Goal: Task Accomplishment & Management: Manage account settings

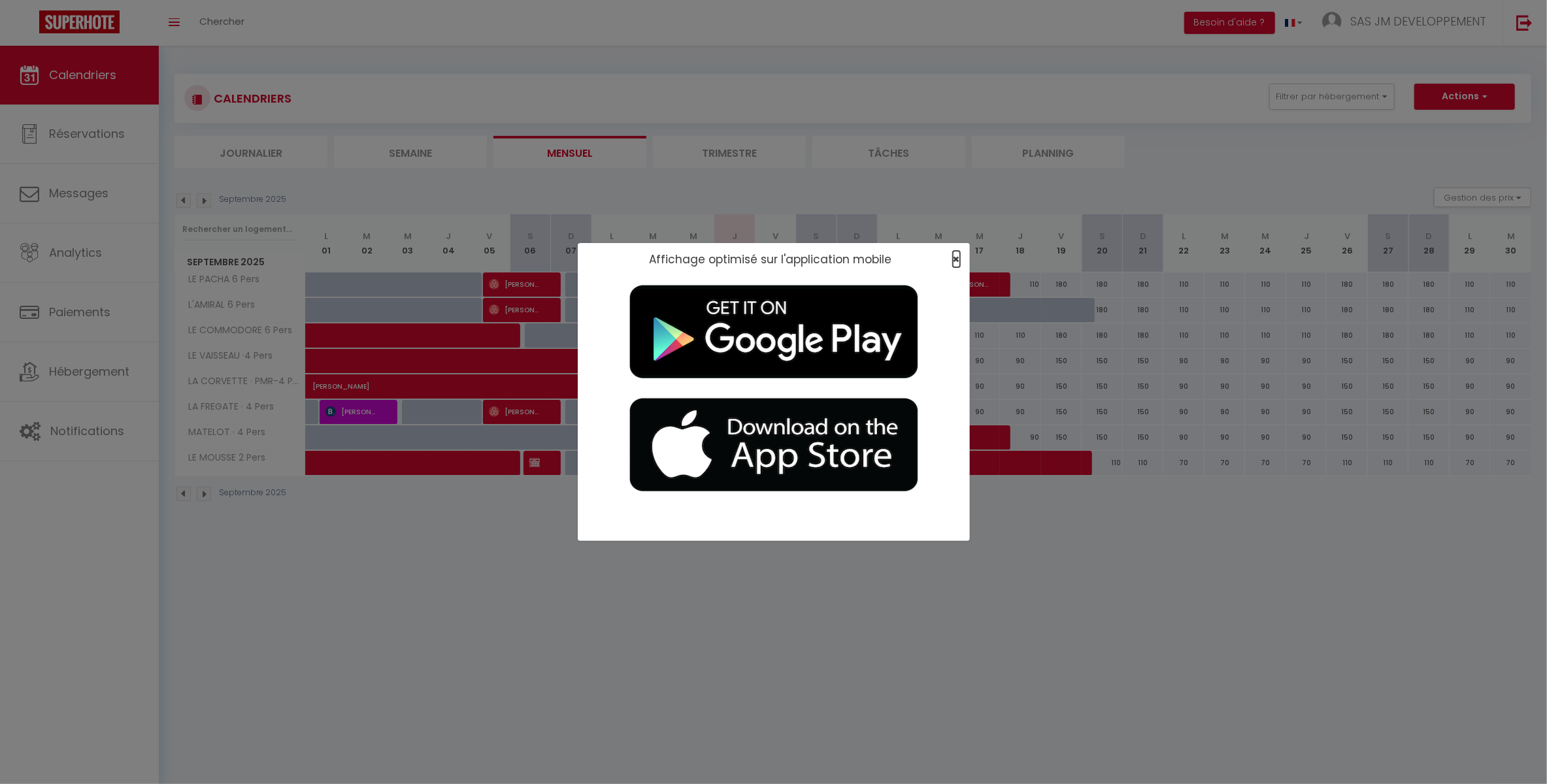
click at [958, 258] on span "×" at bounding box center [956, 259] width 8 height 17
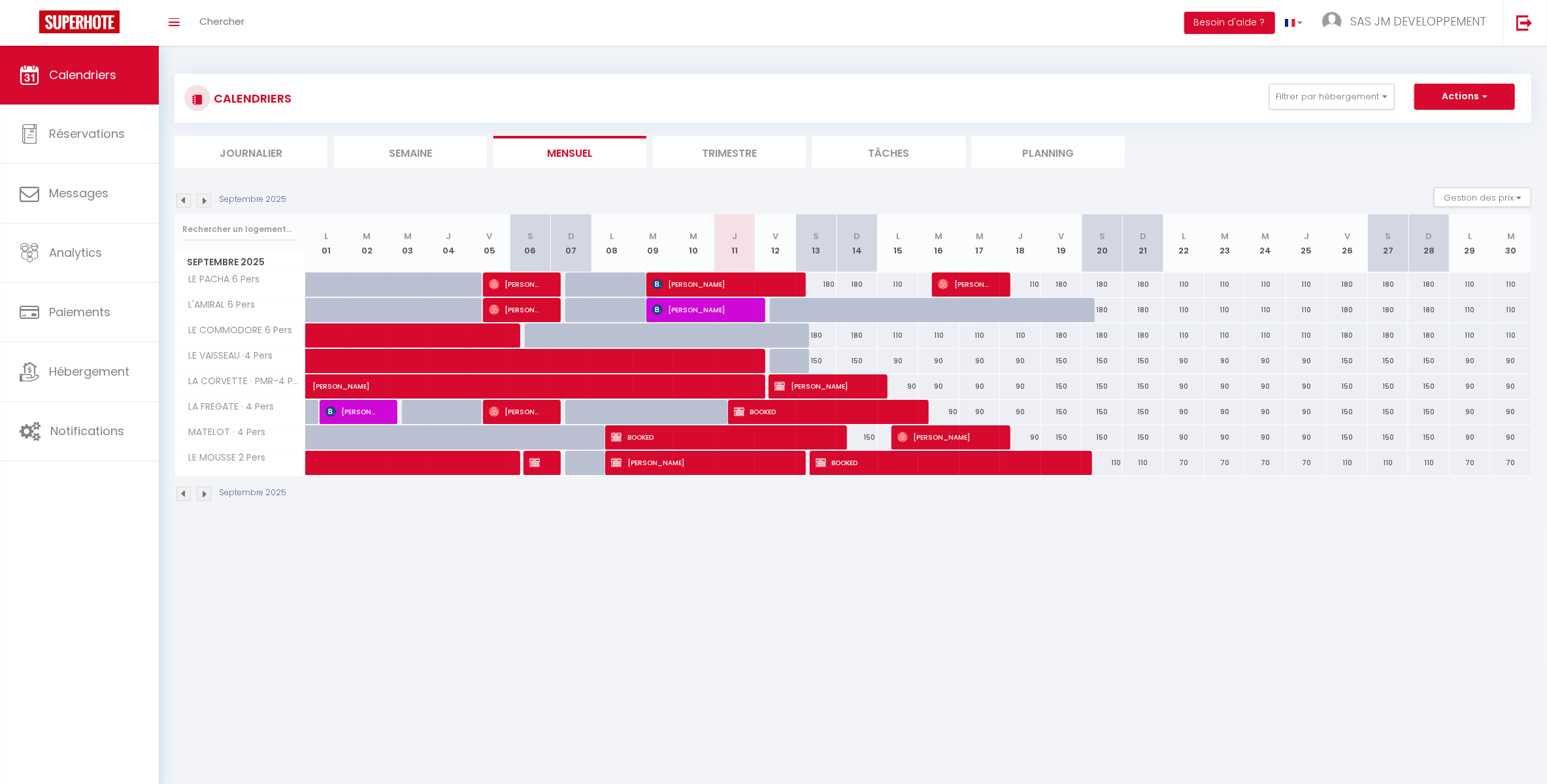
click at [975, 279] on span "[PERSON_NAME]" at bounding box center [966, 284] width 55 height 25
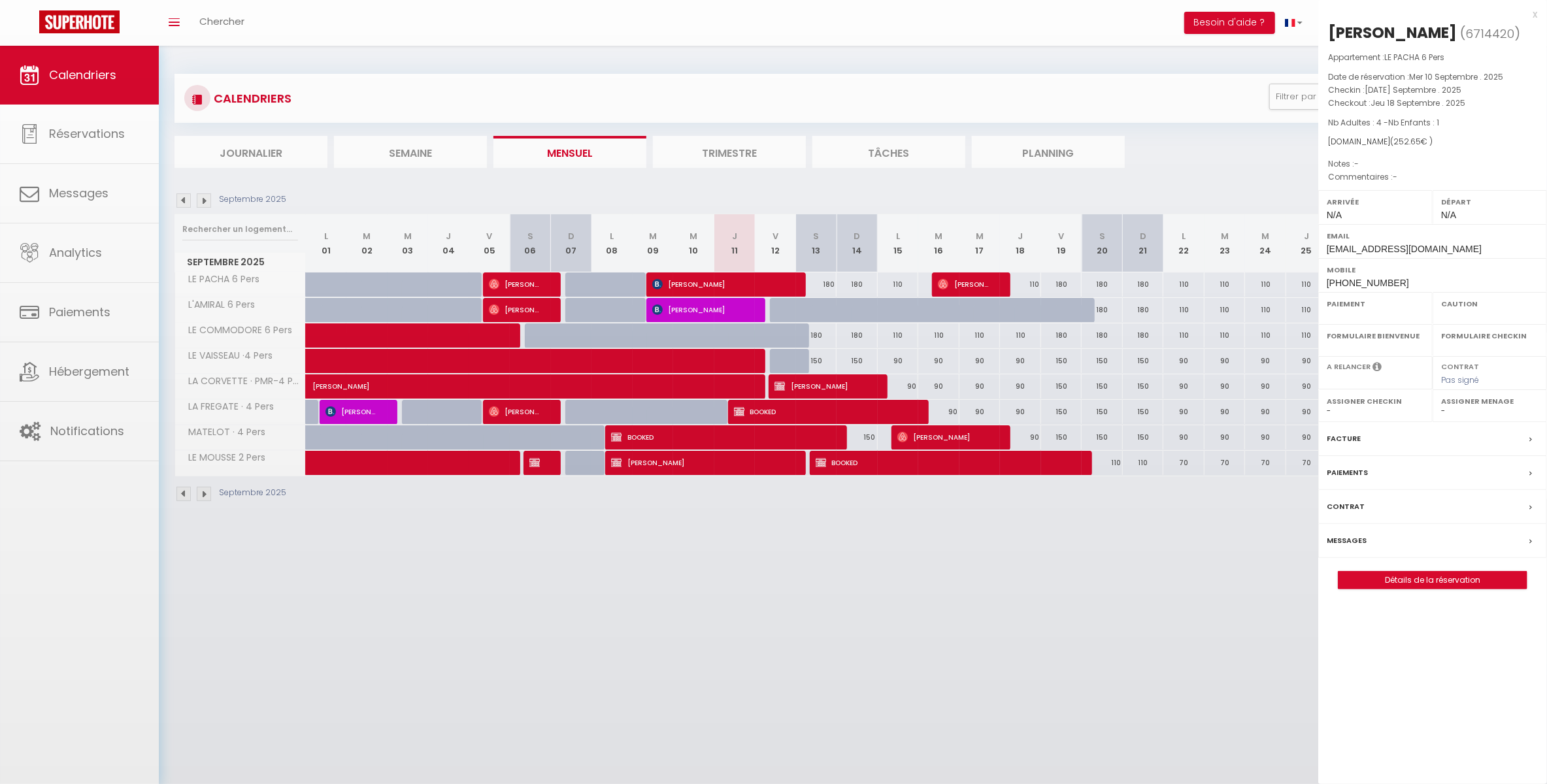
select select "OK"
select select "KO"
select select "0"
select select "1"
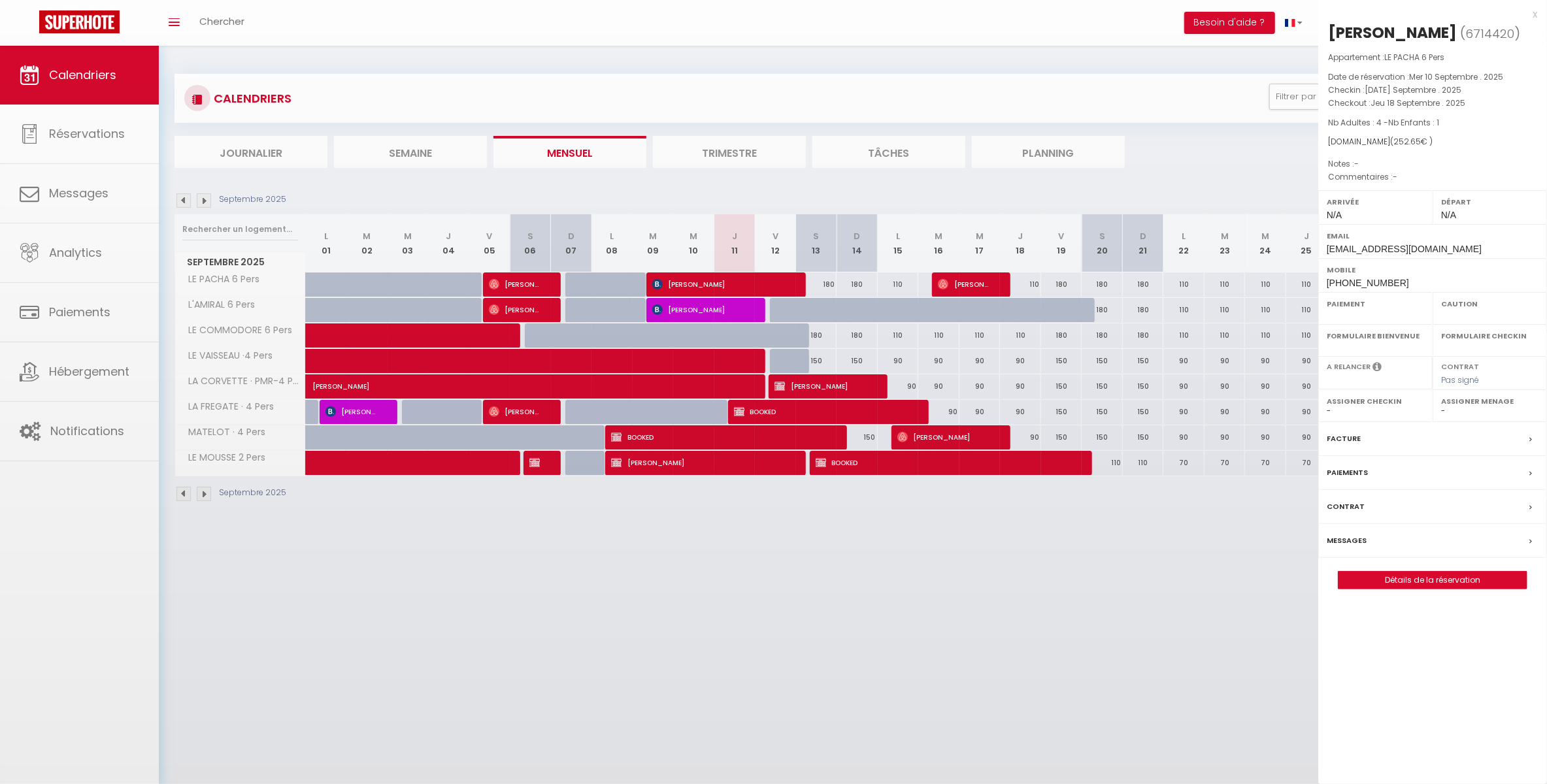
select select
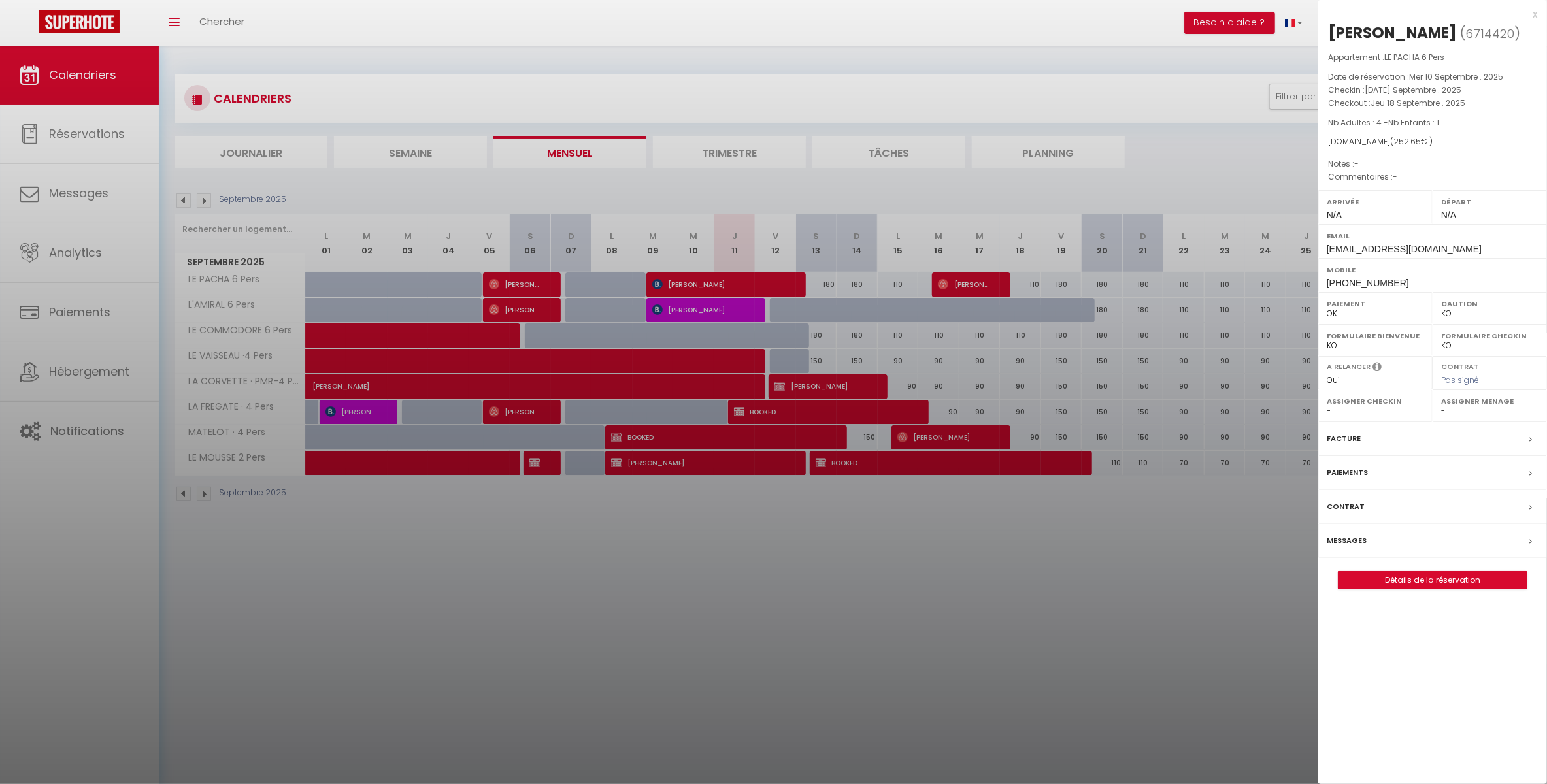
click at [1372, 445] on div "Facture" at bounding box center [1433, 438] width 229 height 34
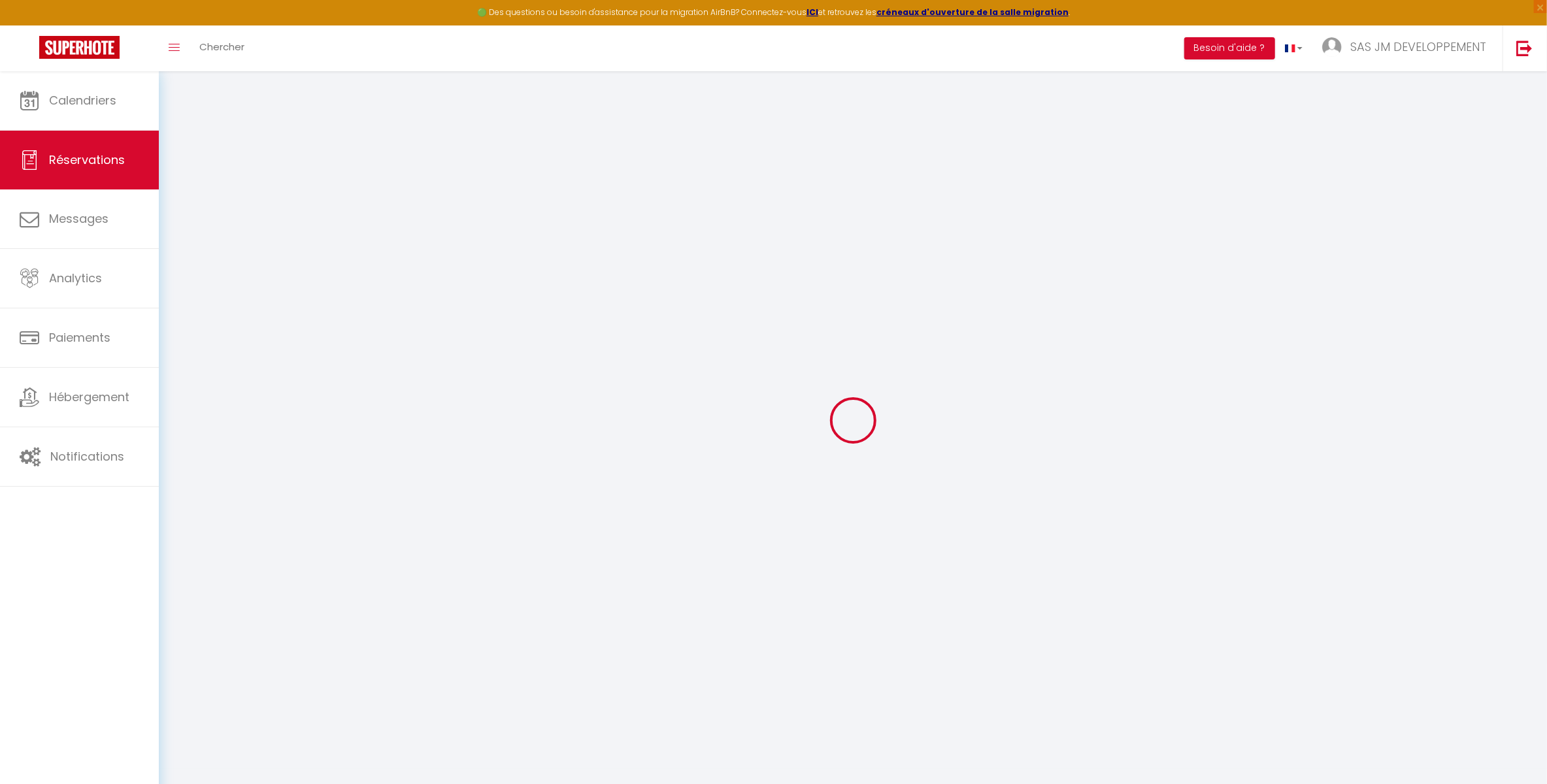
select select "taxes"
select select
checkbox input "false"
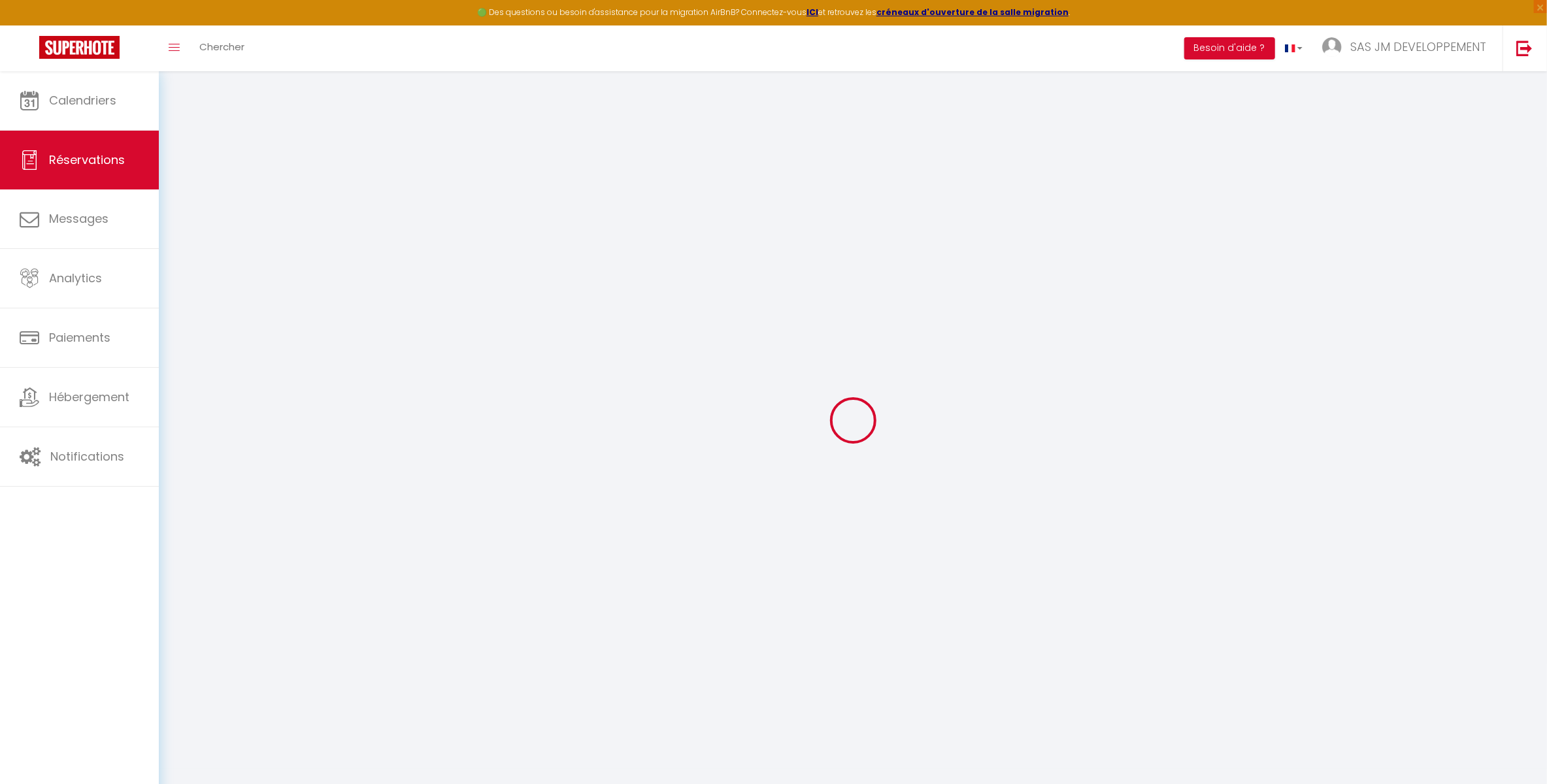
select select
checkbox input "false"
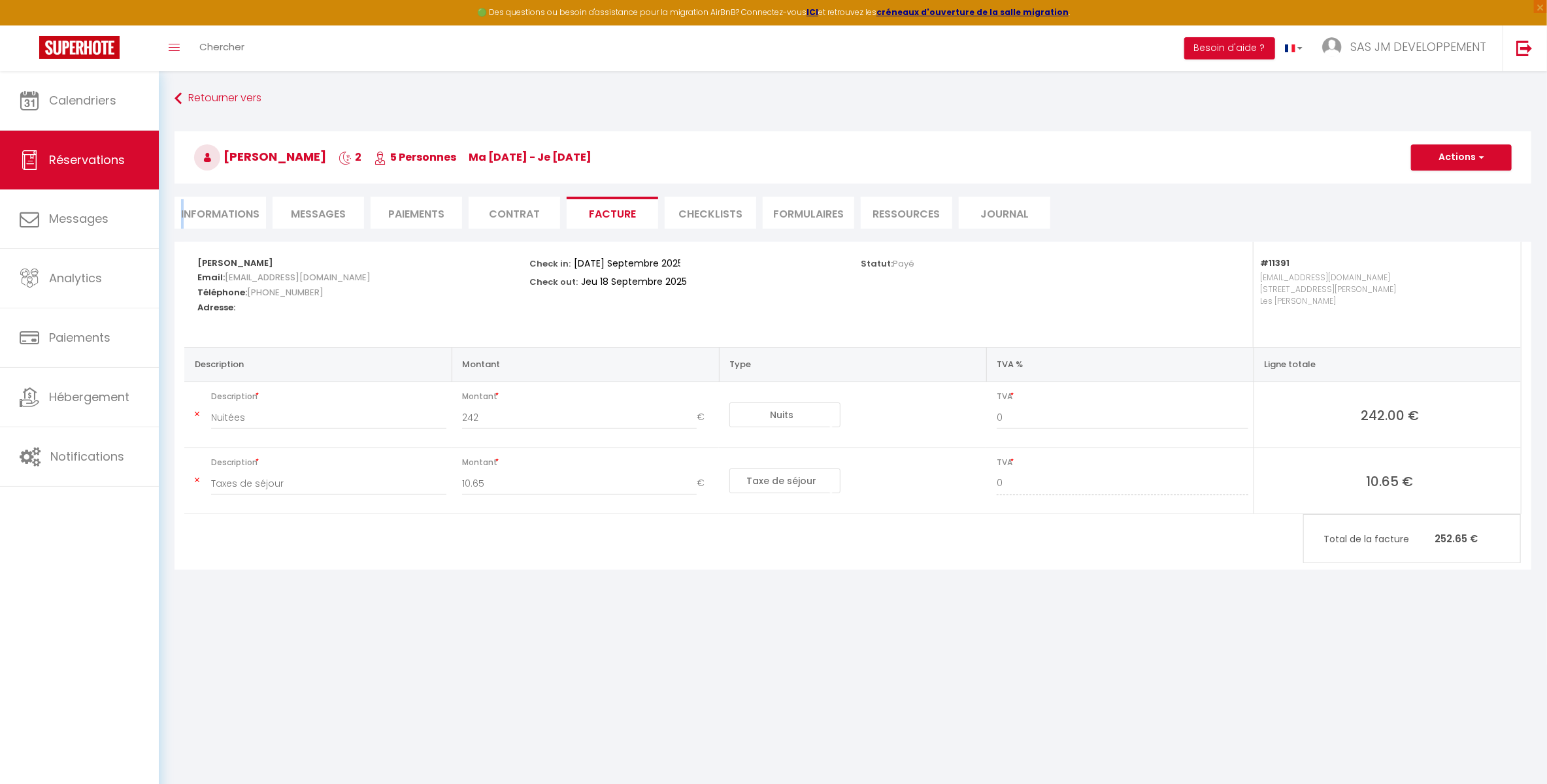
click at [182, 216] on li "Informations" at bounding box center [221, 212] width 92 height 32
select select
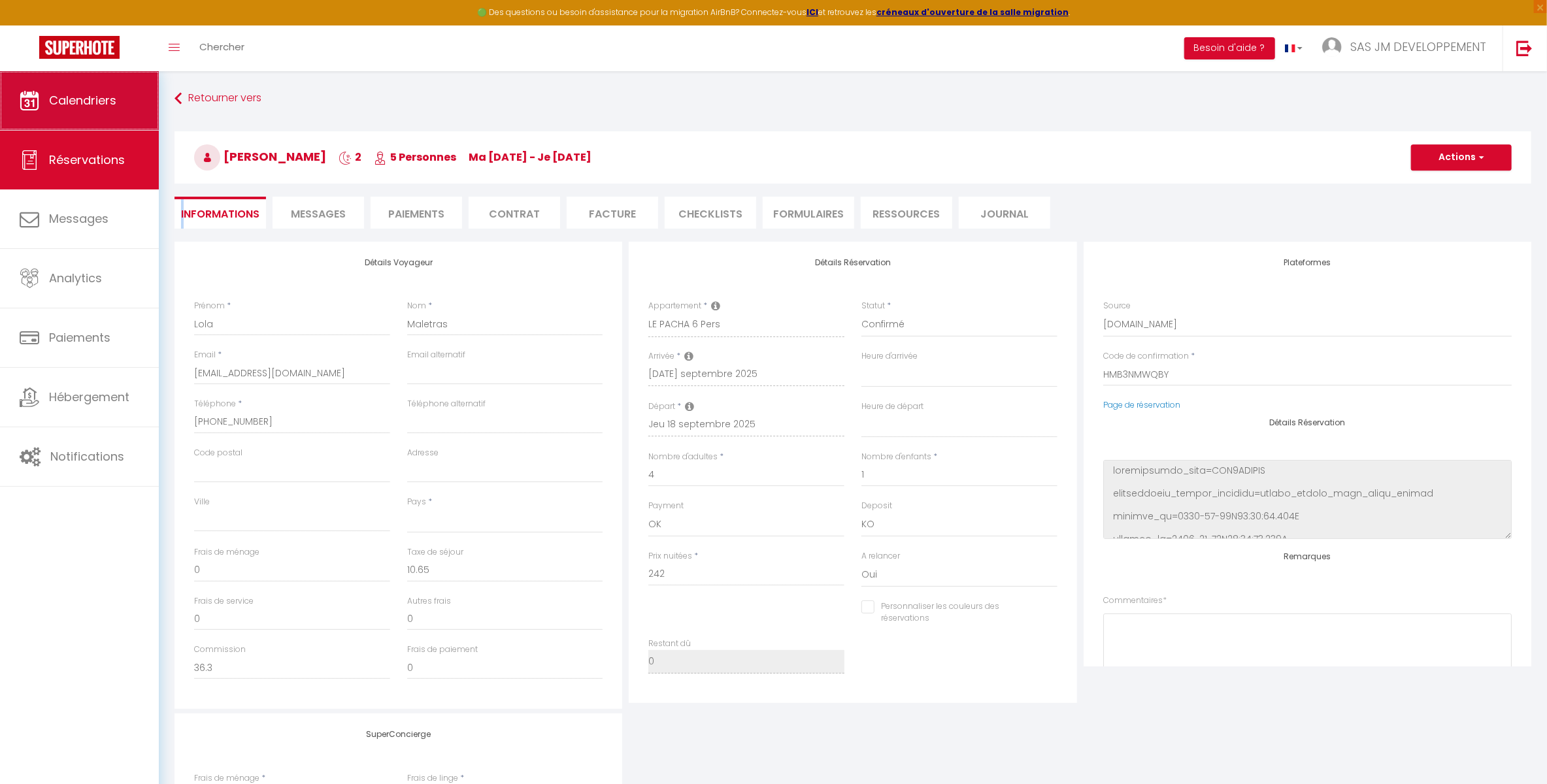
click at [64, 102] on span "Calendriers" at bounding box center [83, 100] width 68 height 17
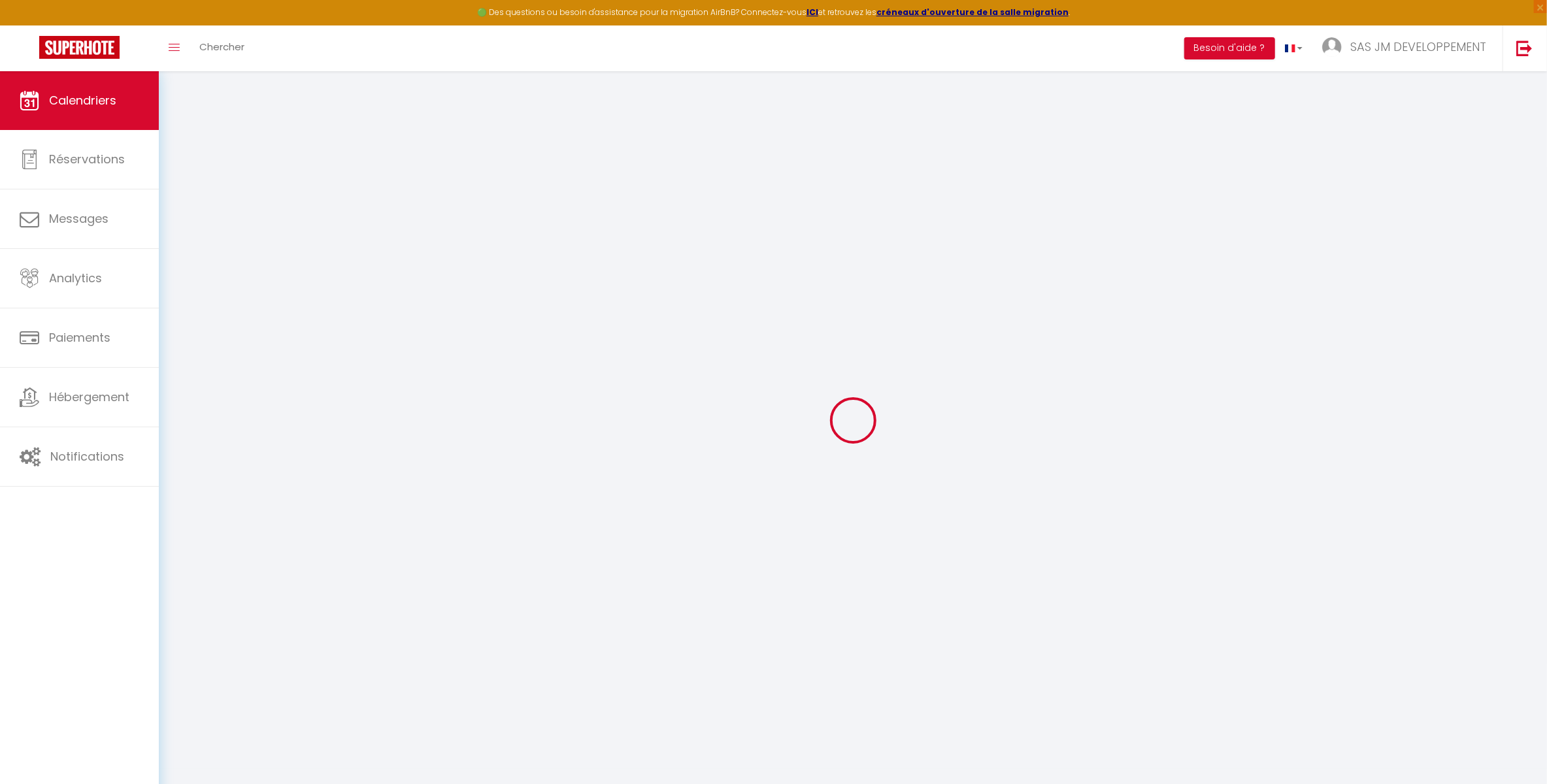
select select
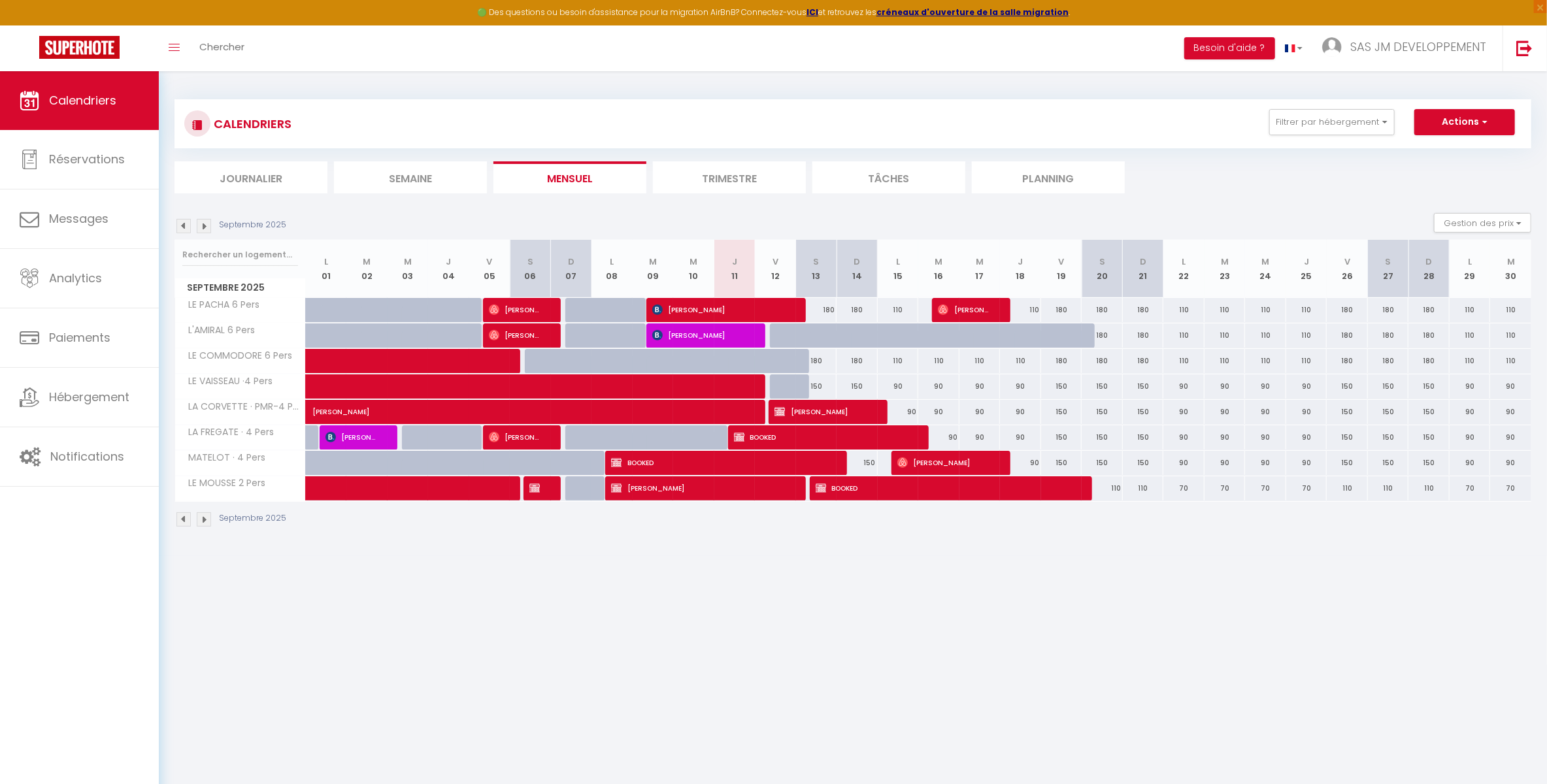
click at [951, 465] on span "[PERSON_NAME]" at bounding box center [945, 463] width 96 height 25
select select "OK"
select select "KO"
select select "0"
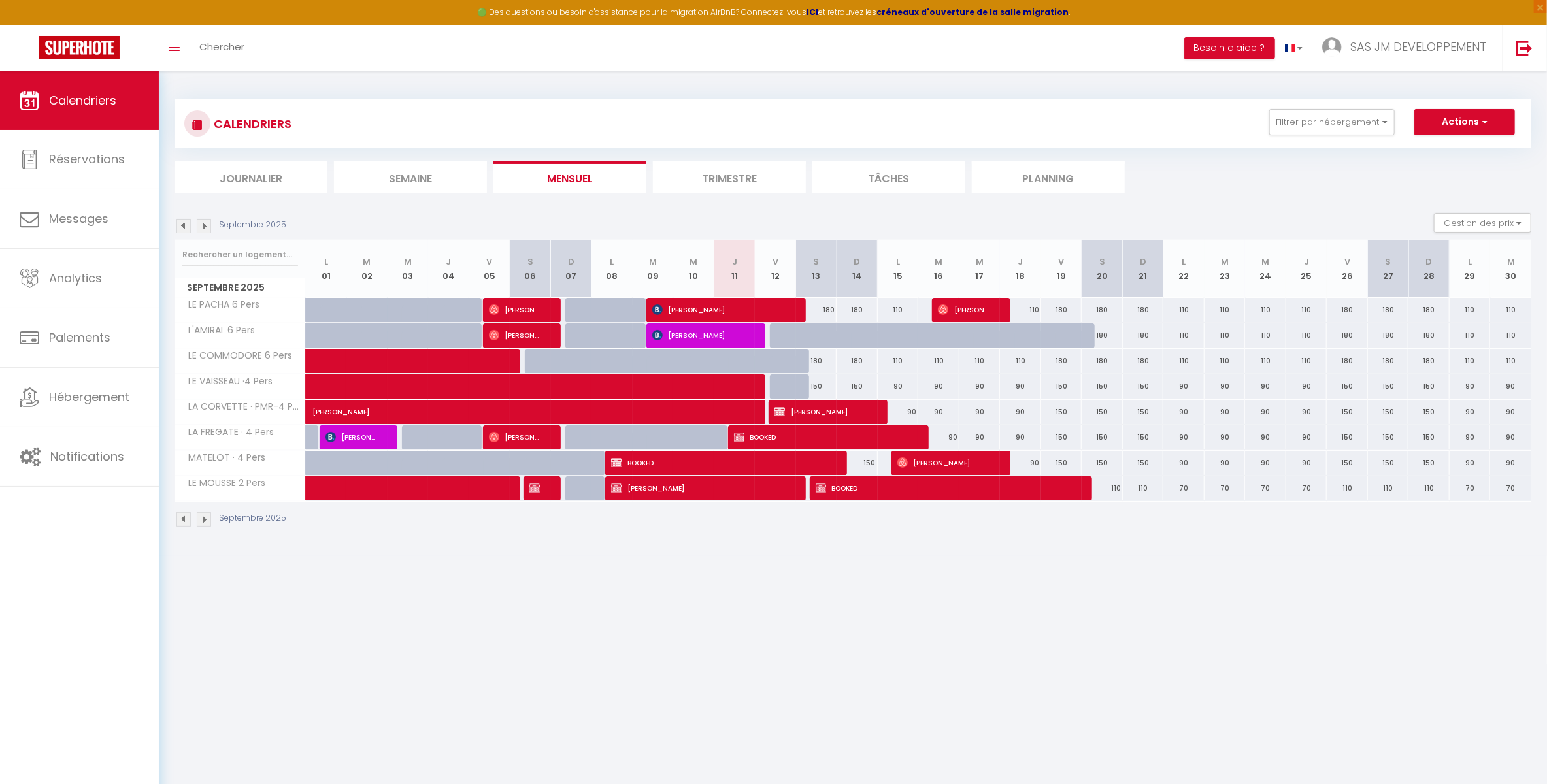
select select "1"
select select
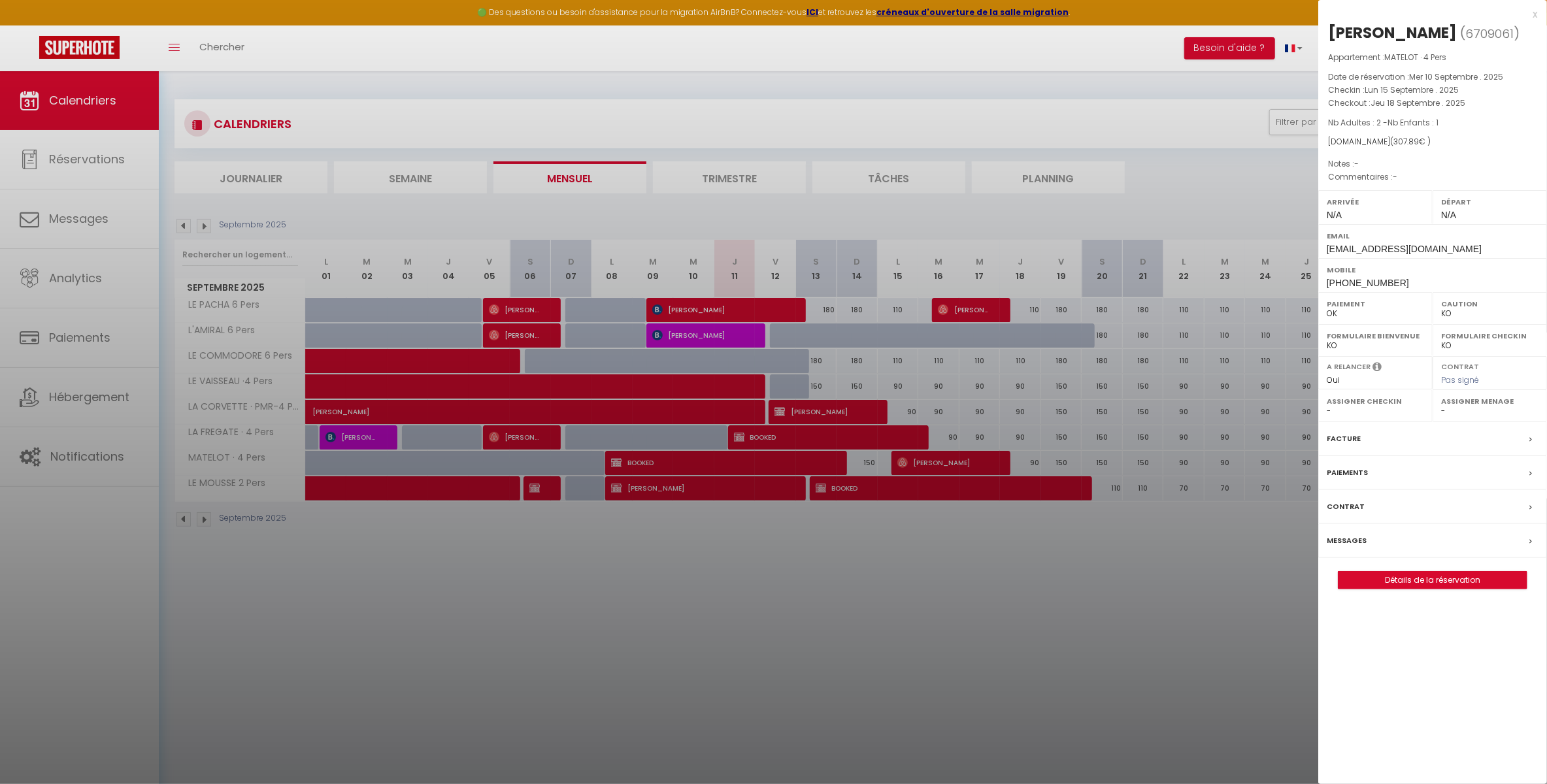
click at [1359, 437] on div "Facture" at bounding box center [1433, 438] width 229 height 34
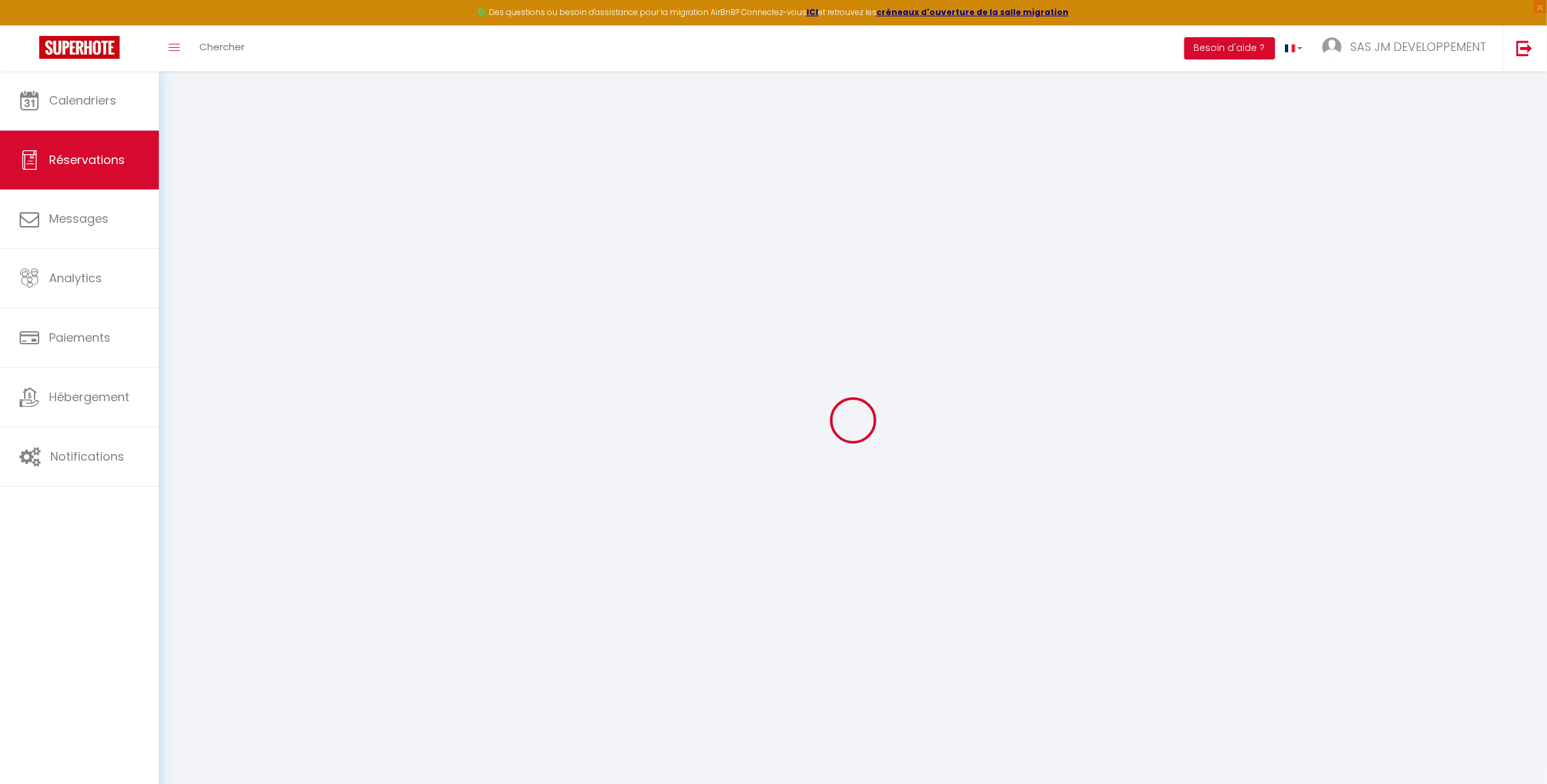
select select "taxes"
select select
checkbox input "false"
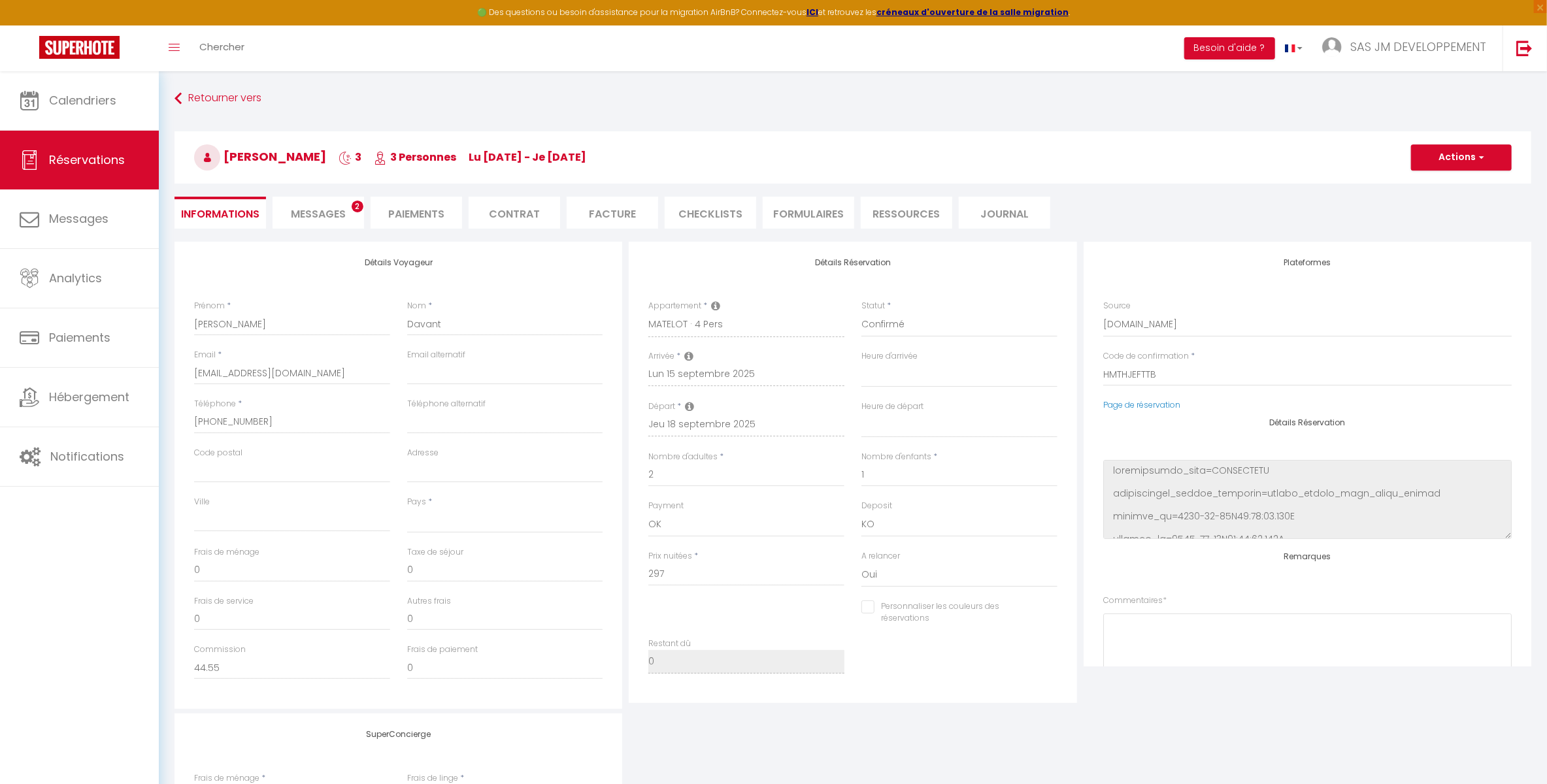
select select
checkbox input "false"
select select
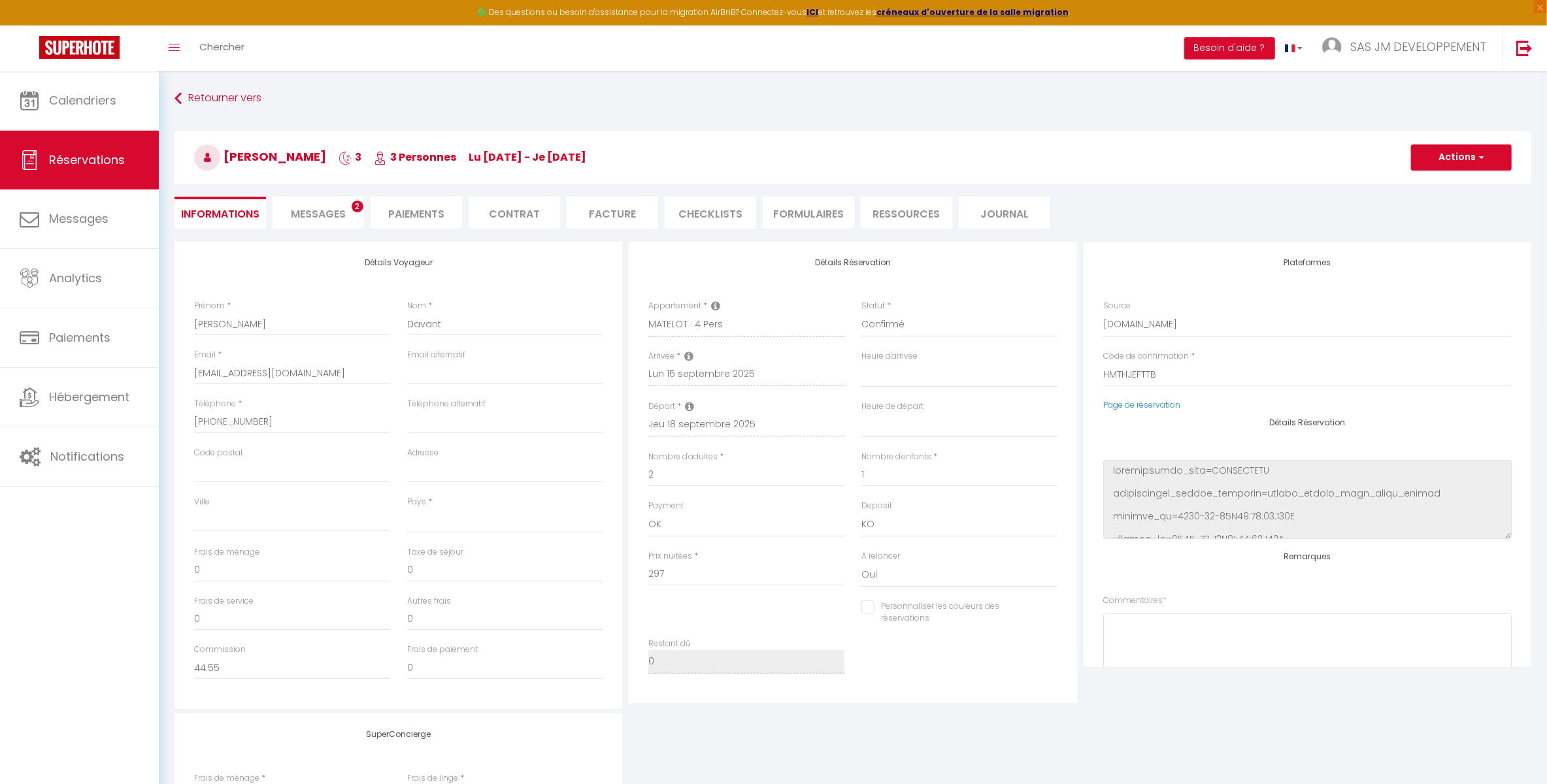
select select
checkbox input "false"
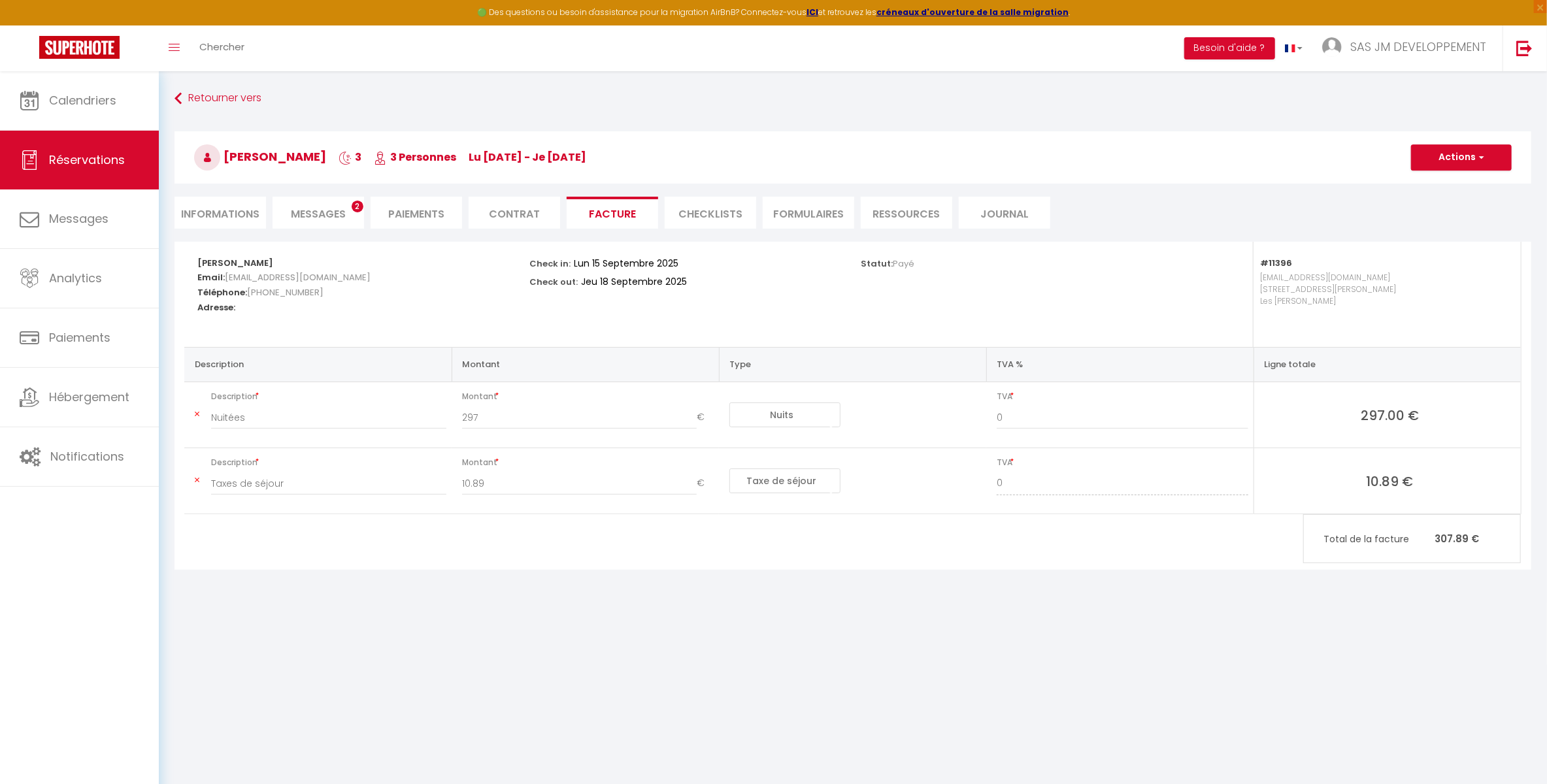
click at [240, 211] on li "Informations" at bounding box center [221, 212] width 92 height 32
select select
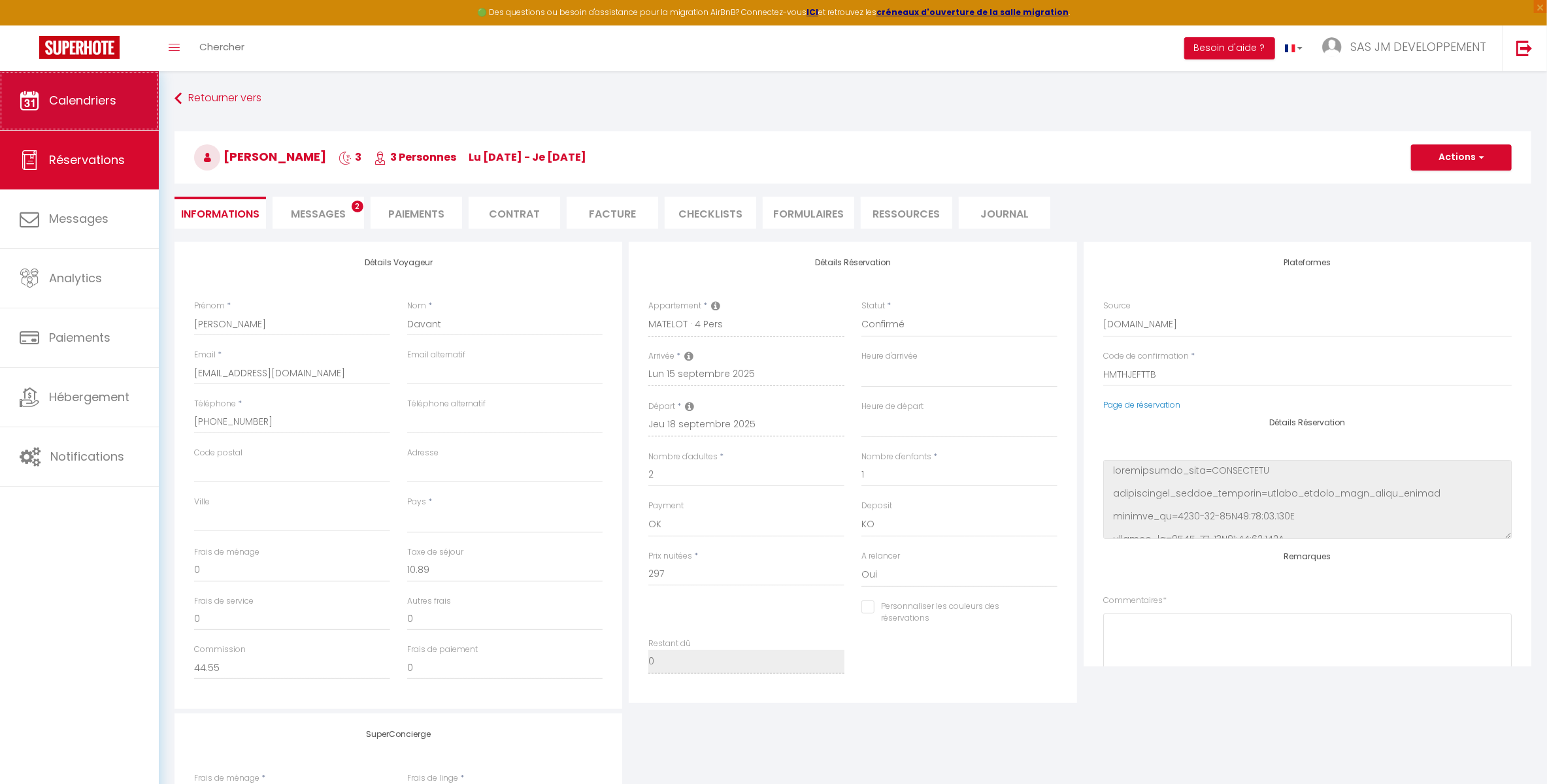
click at [89, 103] on span "Calendriers" at bounding box center [83, 100] width 68 height 17
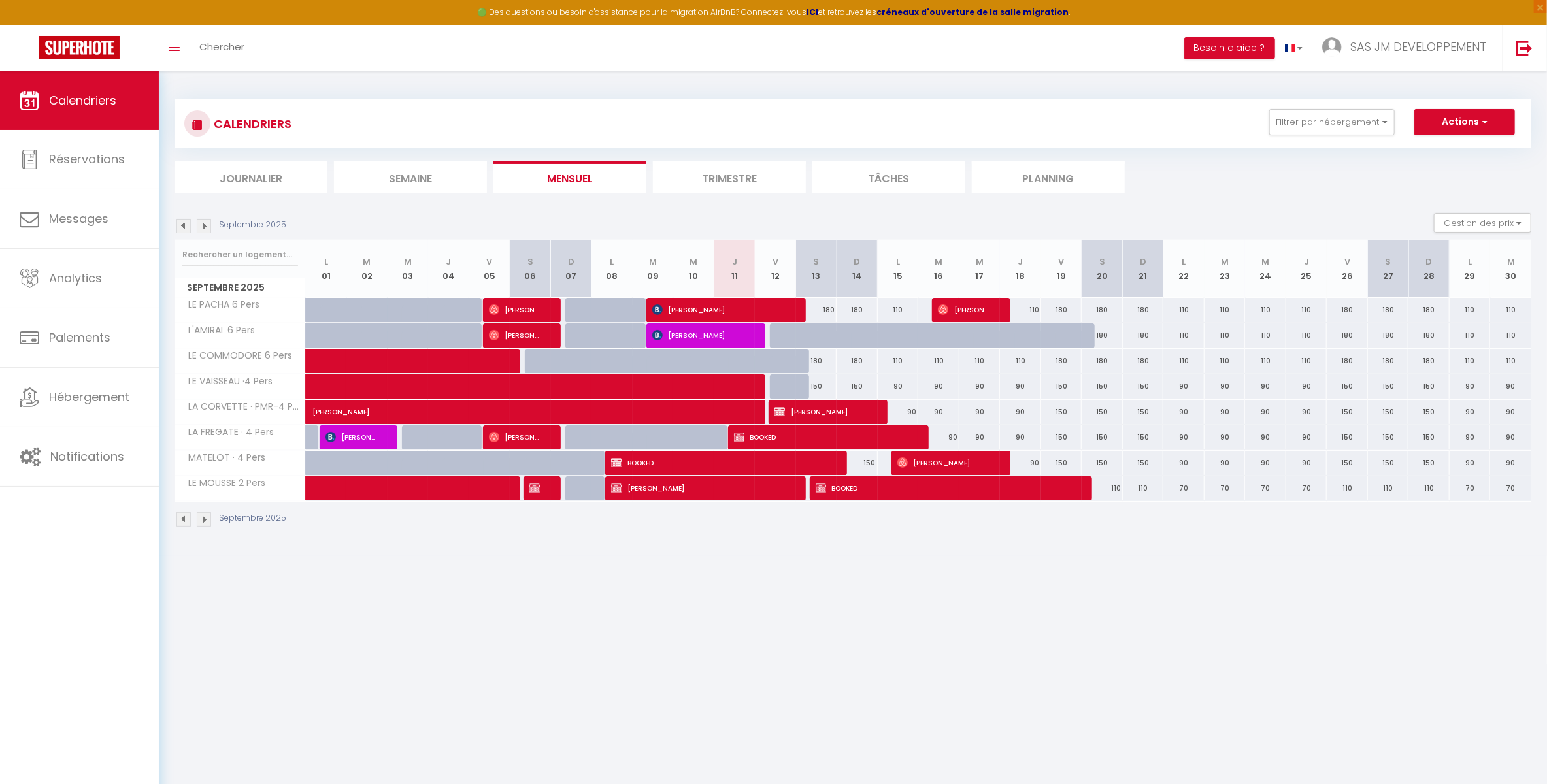
click at [202, 527] on img at bounding box center [203, 518] width 14 height 14
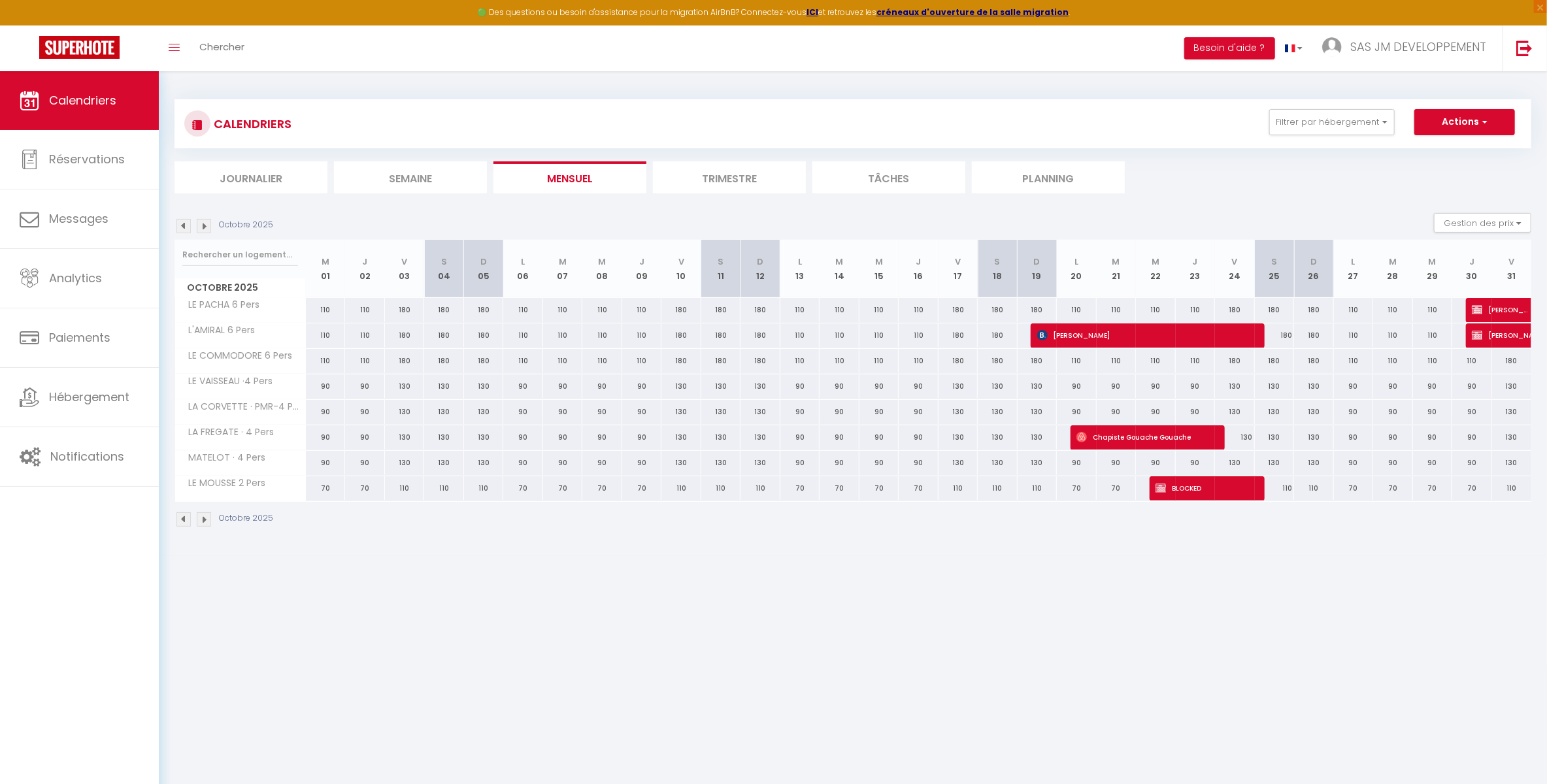
click at [1180, 488] on span "BLOCKED" at bounding box center [1201, 488] width 93 height 25
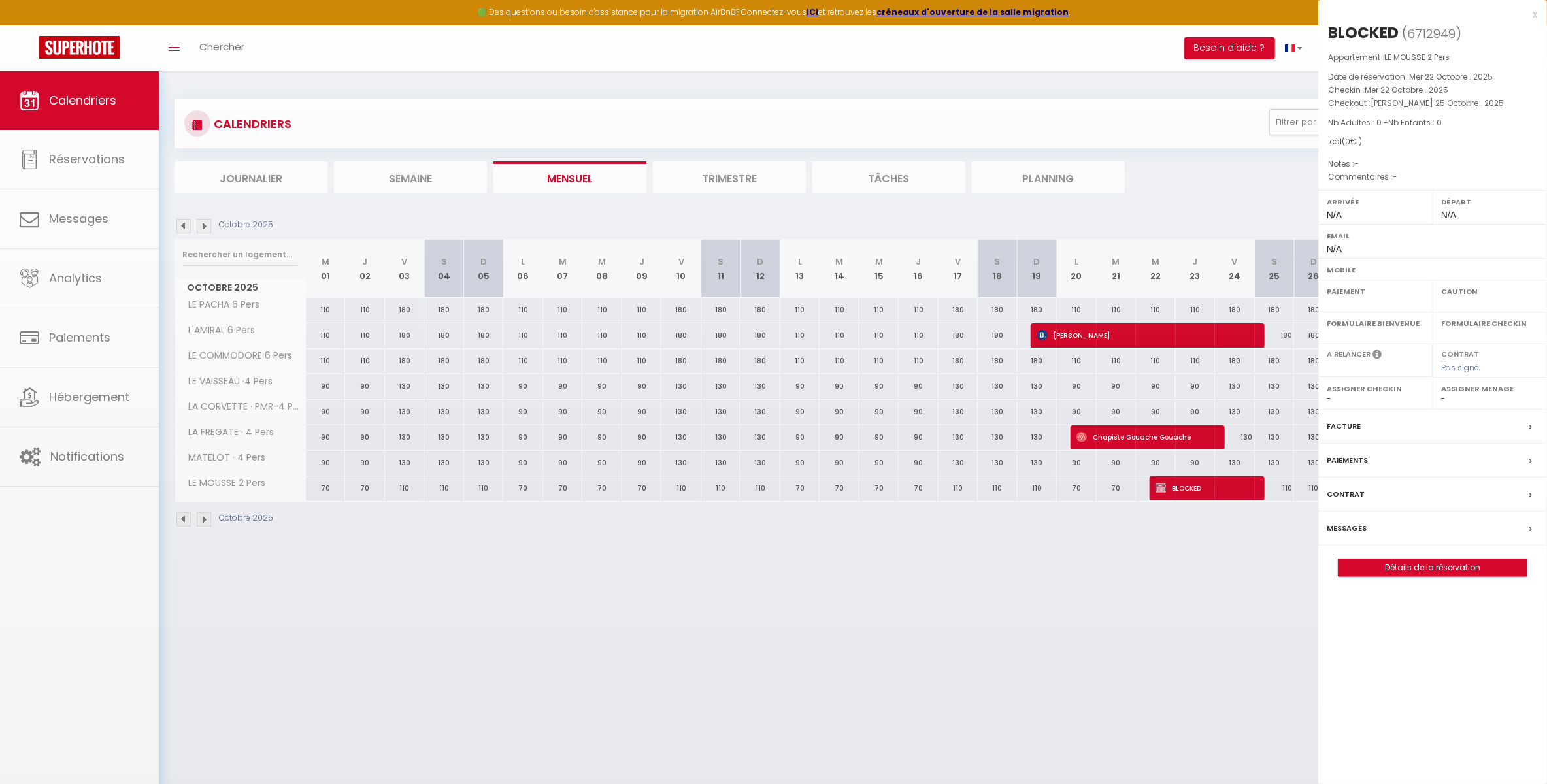
select select "OK"
select select "KO"
select select "0"
select select "1"
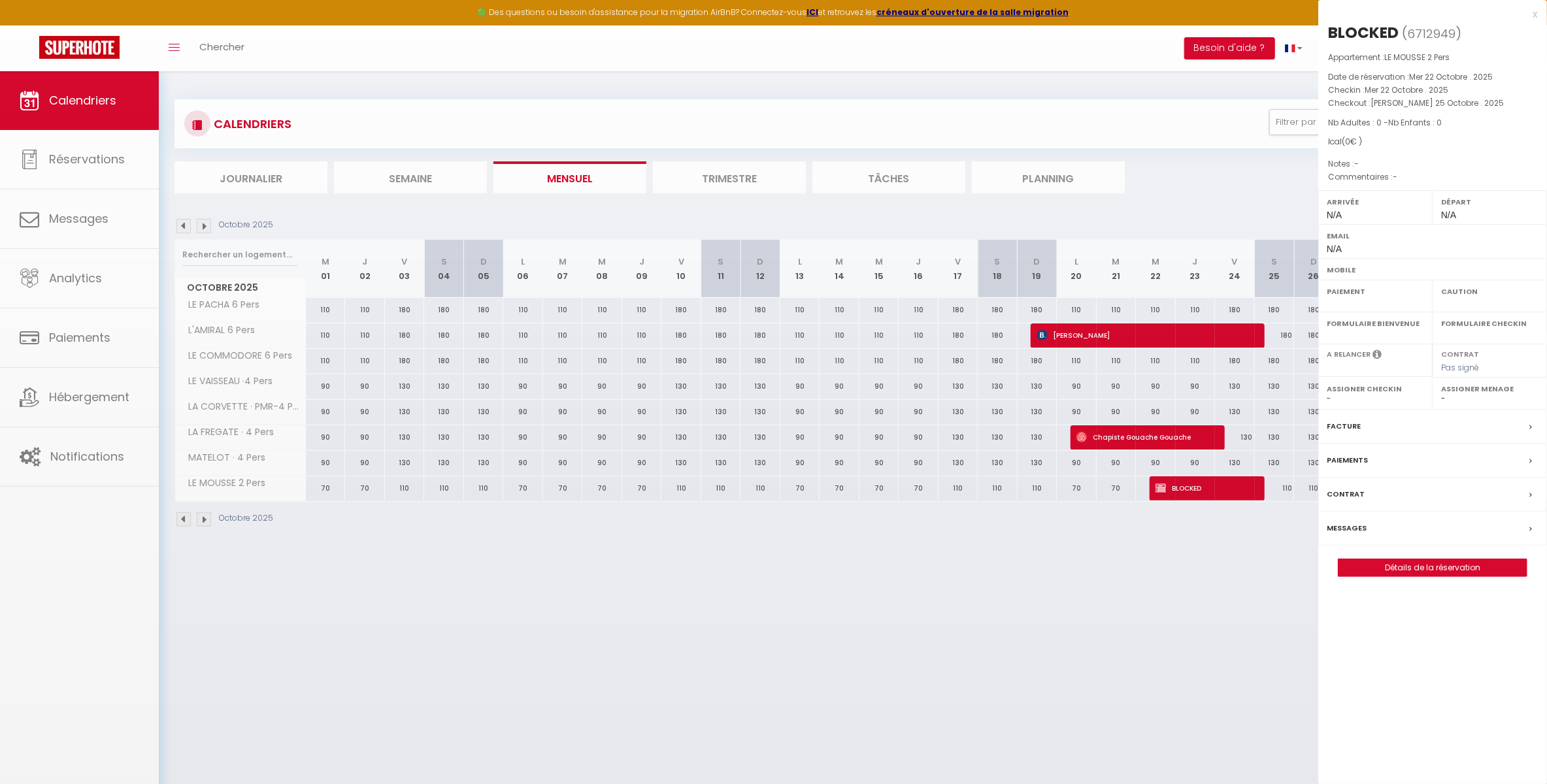
select select
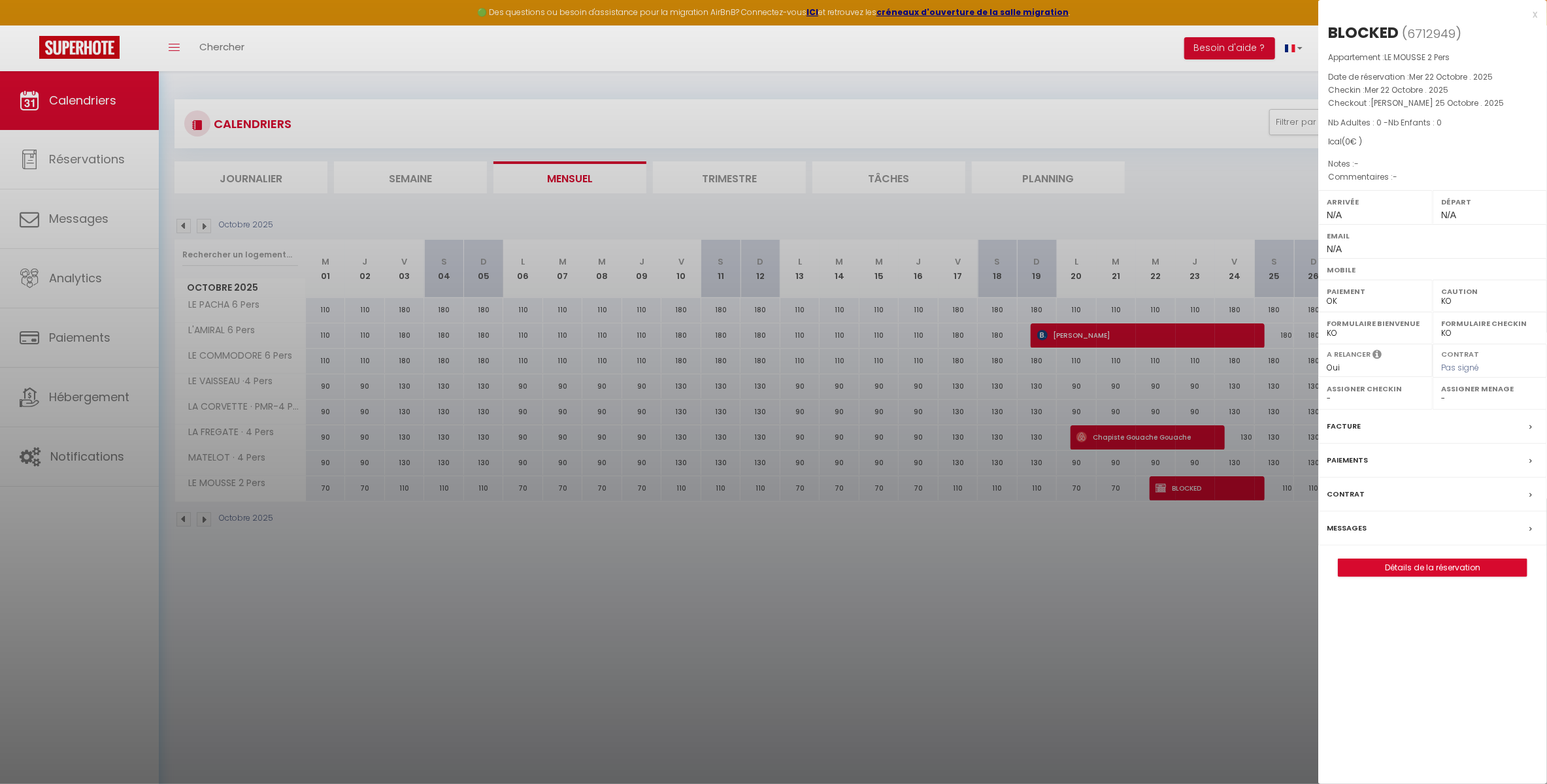
click at [1359, 432] on div "Facture" at bounding box center [1433, 427] width 229 height 34
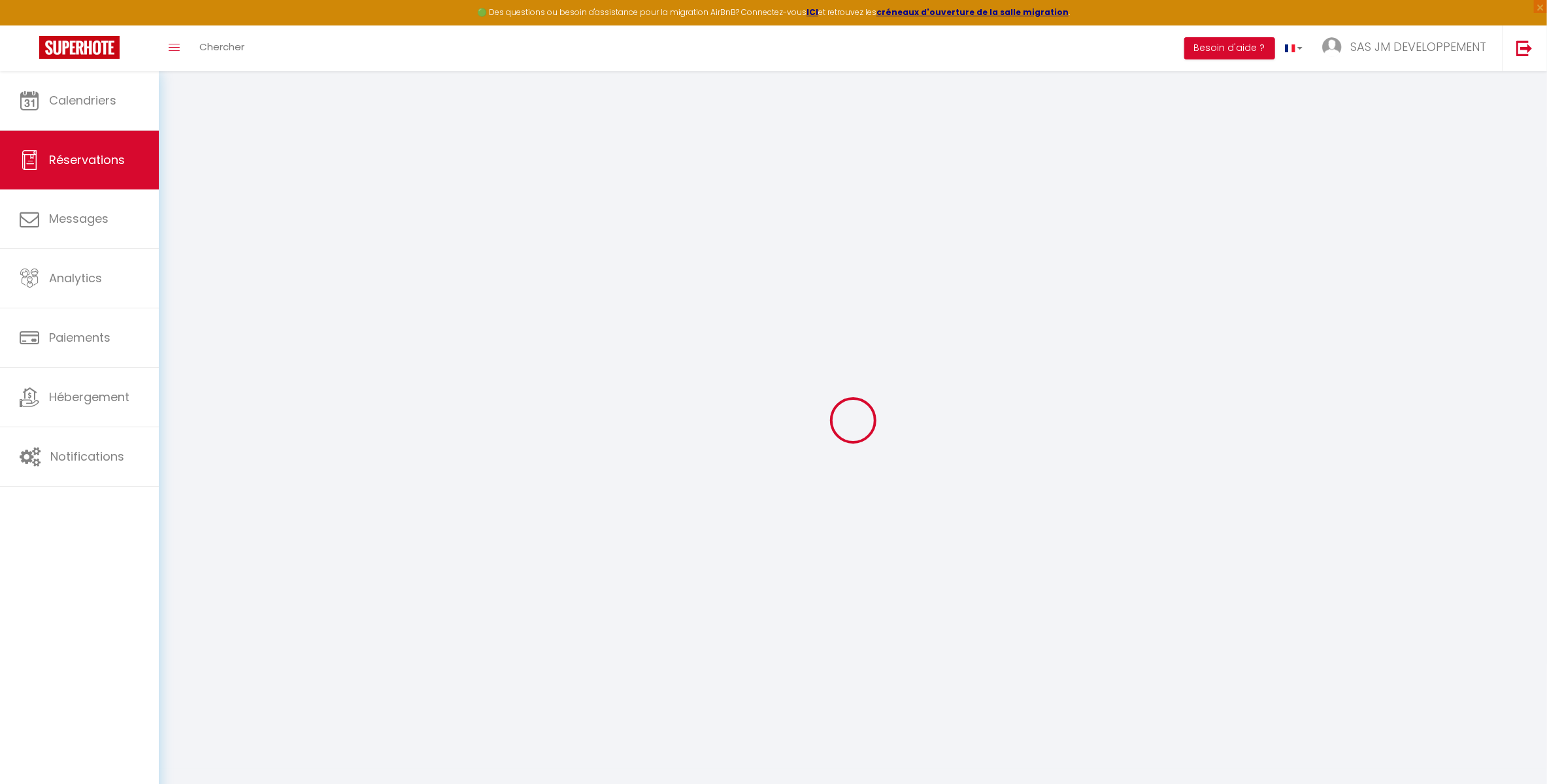
select select
checkbox input "false"
select select
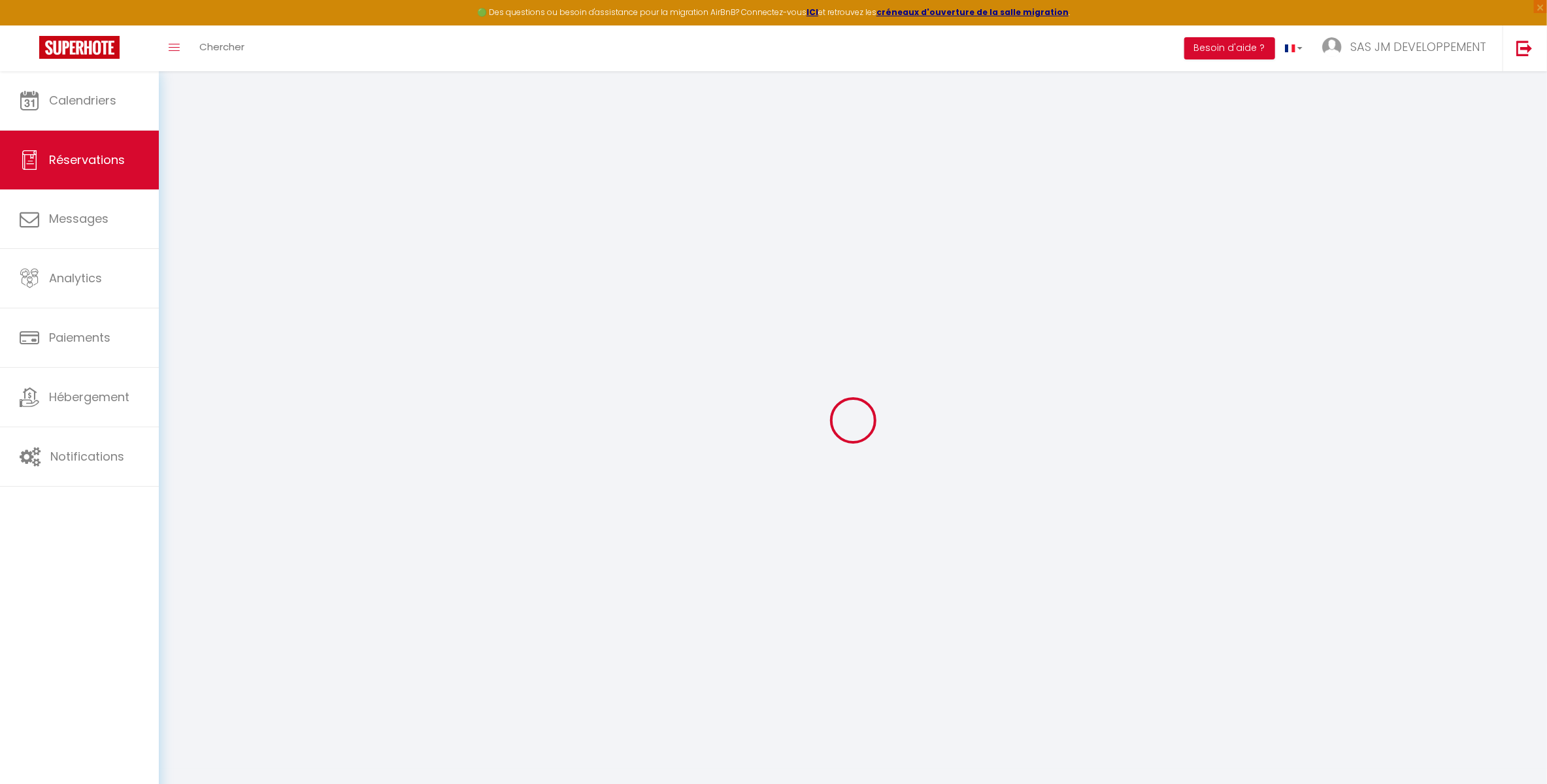
select select
checkbox input "false"
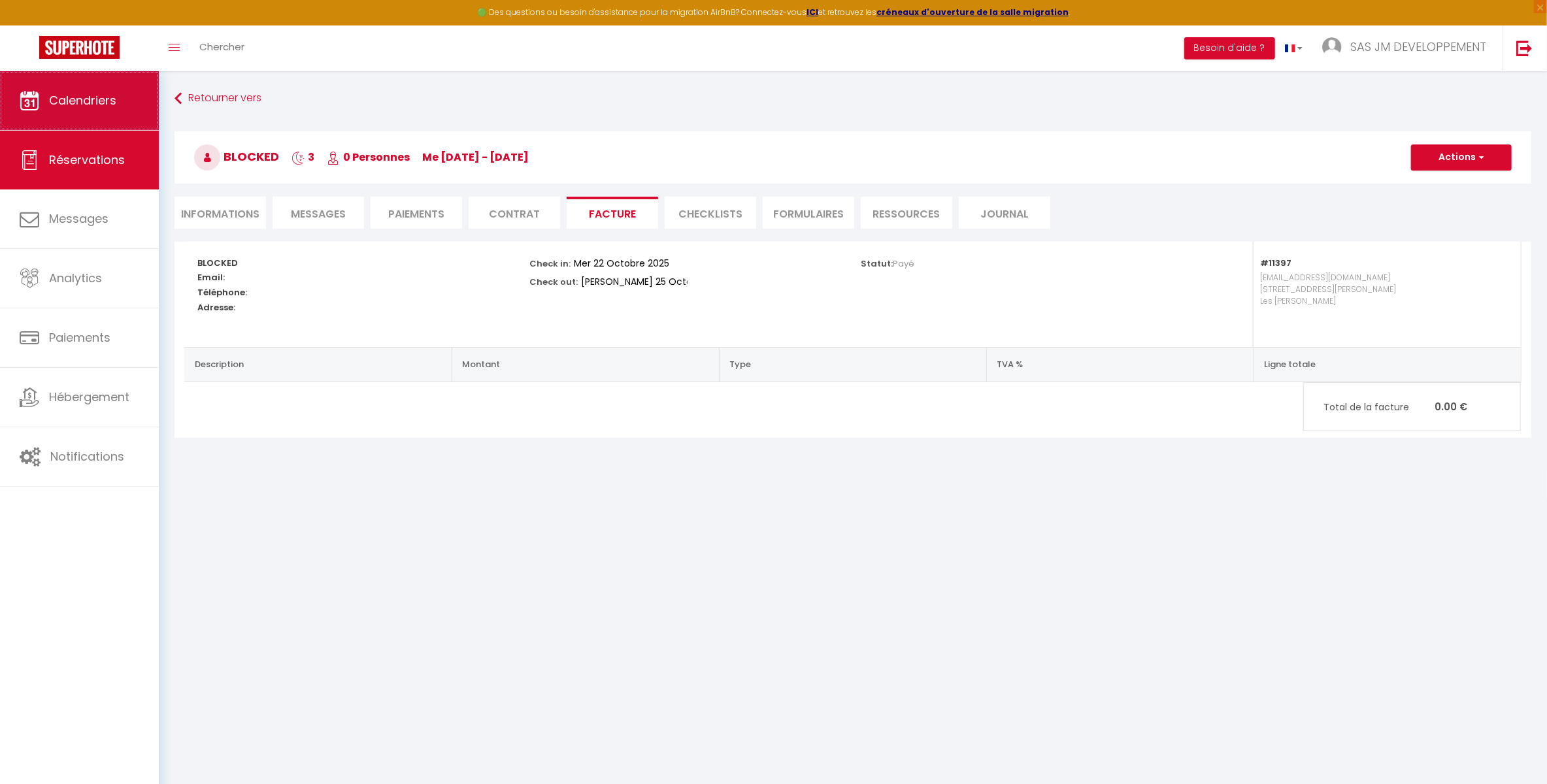
click at [95, 94] on span "Calendriers" at bounding box center [83, 100] width 68 height 17
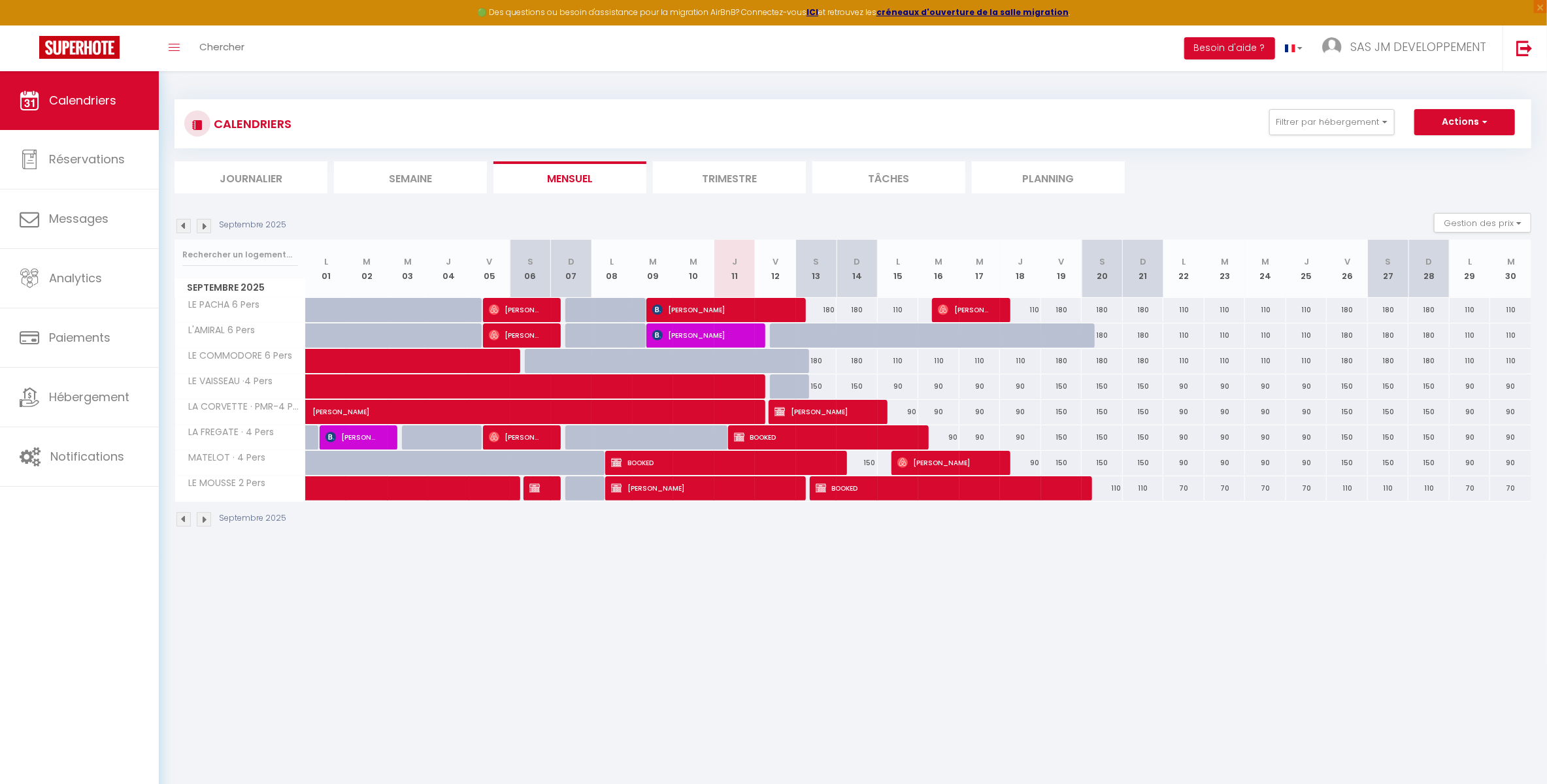
click at [205, 524] on img at bounding box center [203, 518] width 14 height 14
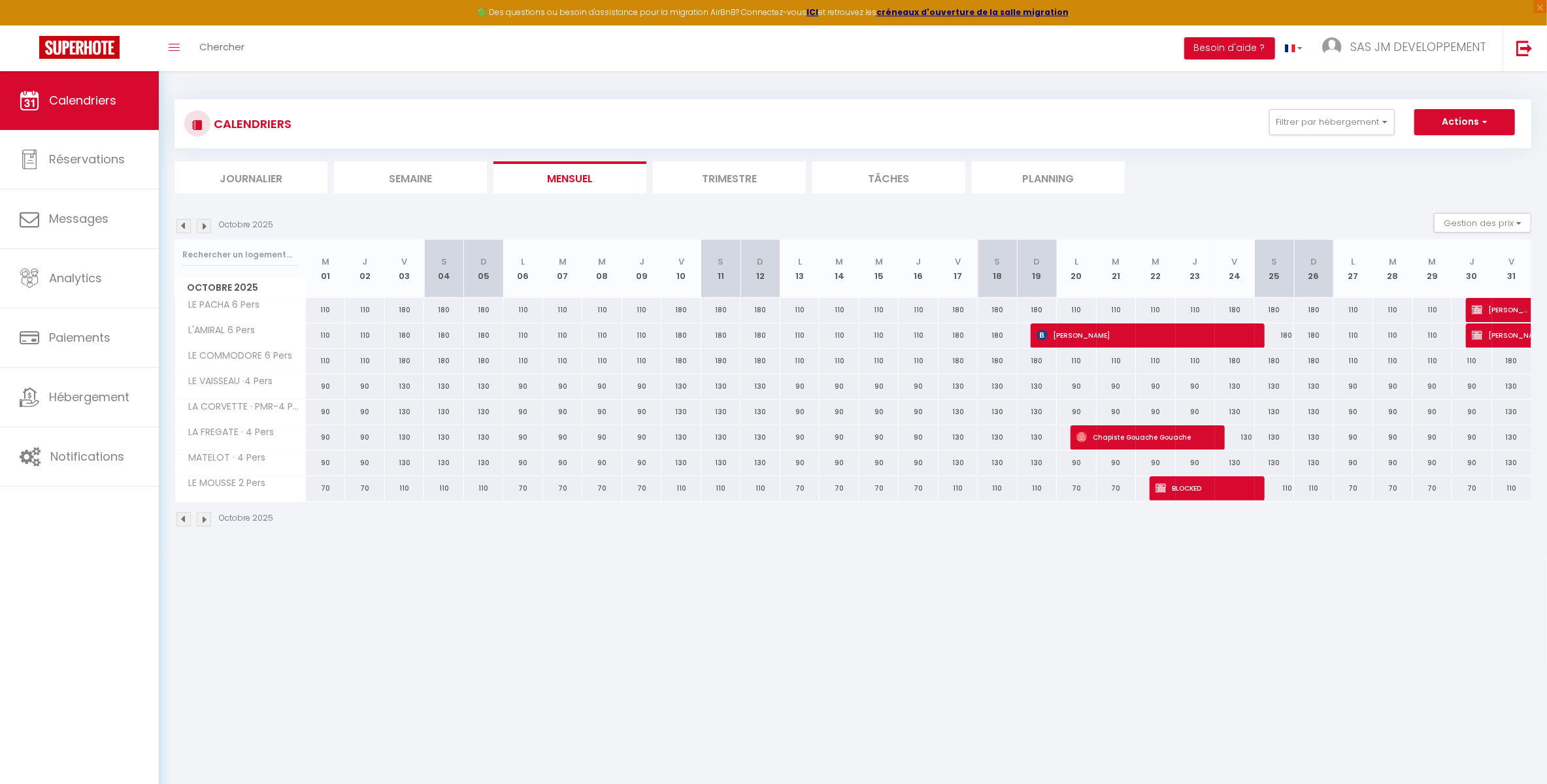
click at [205, 524] on img at bounding box center [203, 518] width 14 height 14
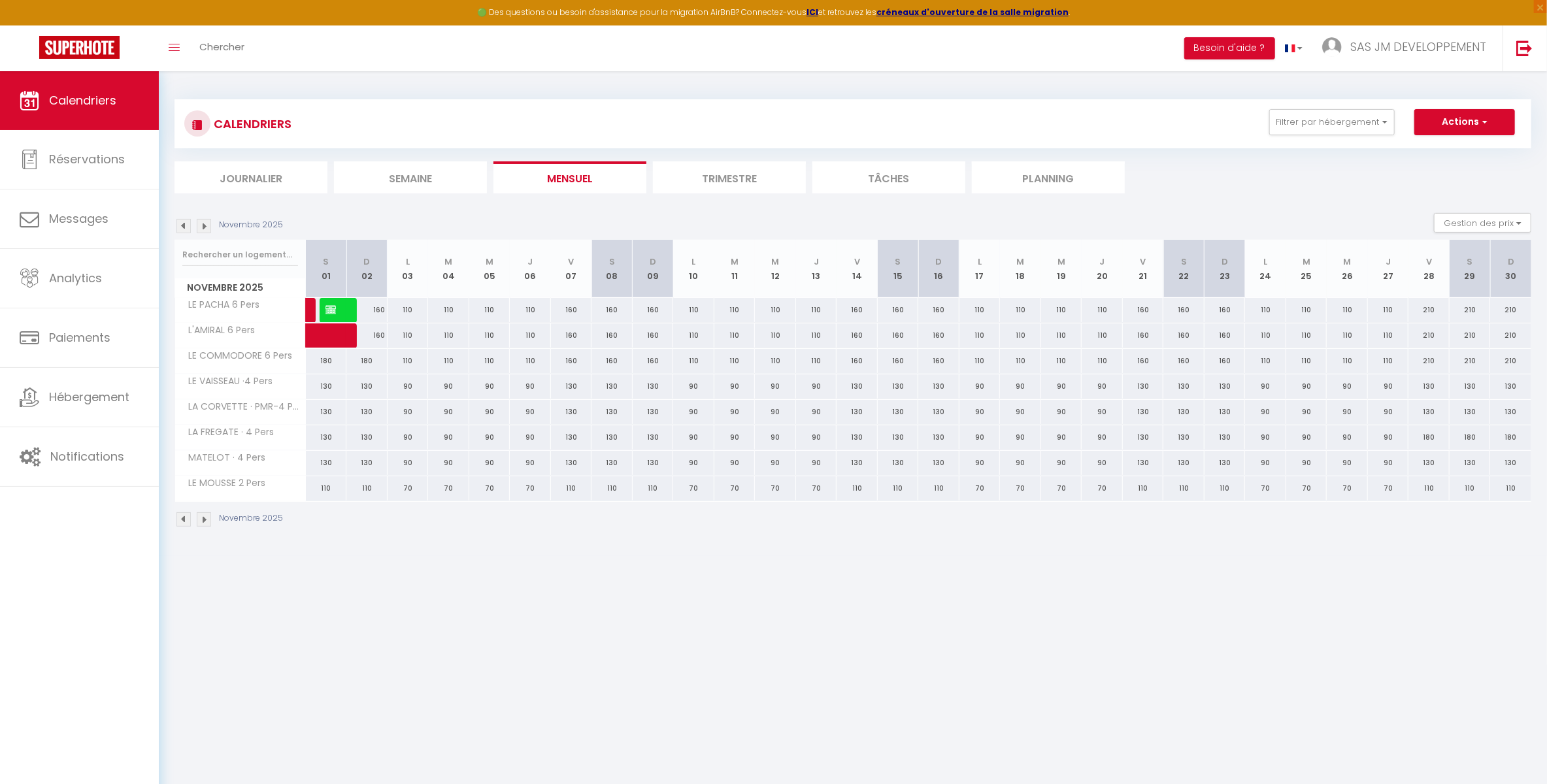
click at [205, 524] on img at bounding box center [203, 518] width 14 height 14
